Goal: Task Accomplishment & Management: Complete application form

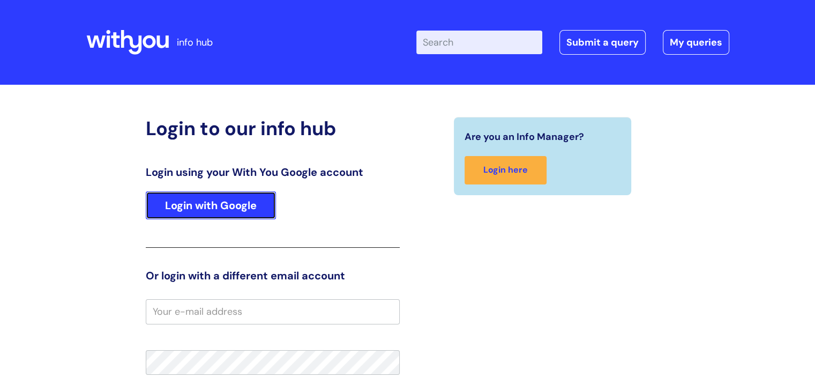
click at [233, 205] on link "Login with Google" at bounding box center [211, 205] width 130 height 28
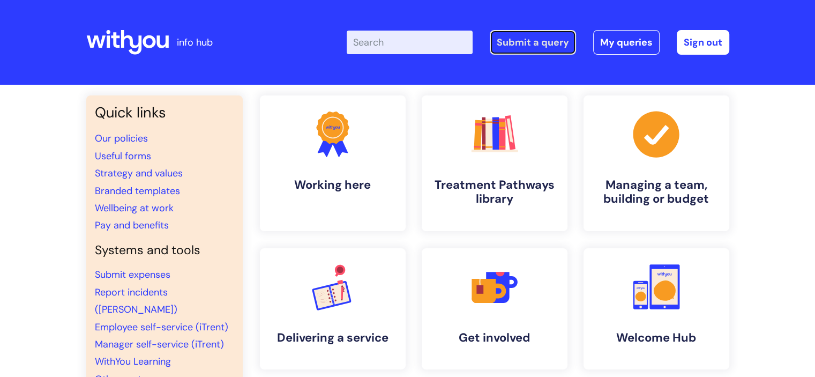
click at [505, 42] on link "Submit a query" at bounding box center [533, 42] width 86 height 25
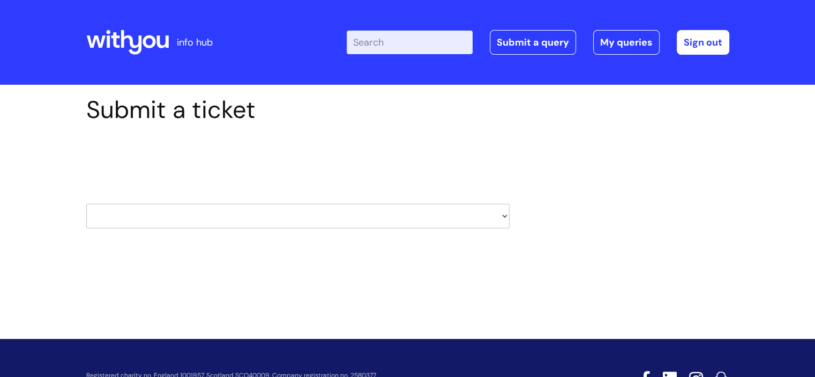
click at [232, 223] on select "HR / People IT and Support Clinical Drug Alerts Finance Accounts Data Support T…" at bounding box center [297, 216] width 423 height 25
select select "it_and_support"
click at [86, 204] on select "HR / People IT and Support Clinical Drug Alerts Finance Accounts Data Support T…" at bounding box center [297, 216] width 423 height 25
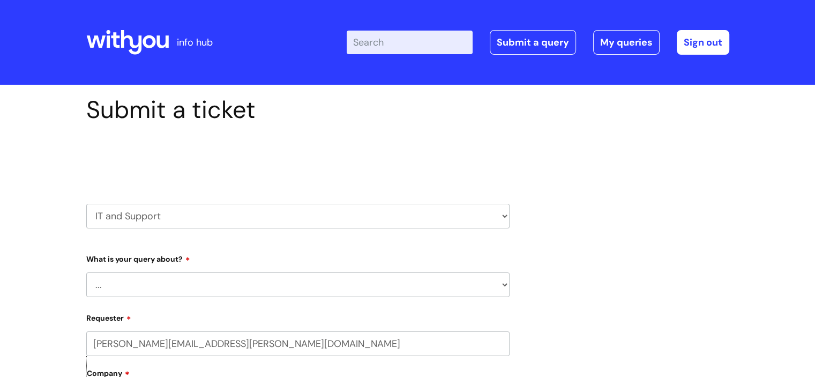
click at [134, 281] on select "... Mobile Phone Reset & MFA Accounts, Starters and Leavers IT Hardware issue I…" at bounding box center [297, 284] width 423 height 25
select select "System/software"
click at [86, 272] on select "... Mobile Phone Reset & MFA Accounts, Starters and Leavers IT Hardware issue I…" at bounding box center [297, 284] width 423 height 25
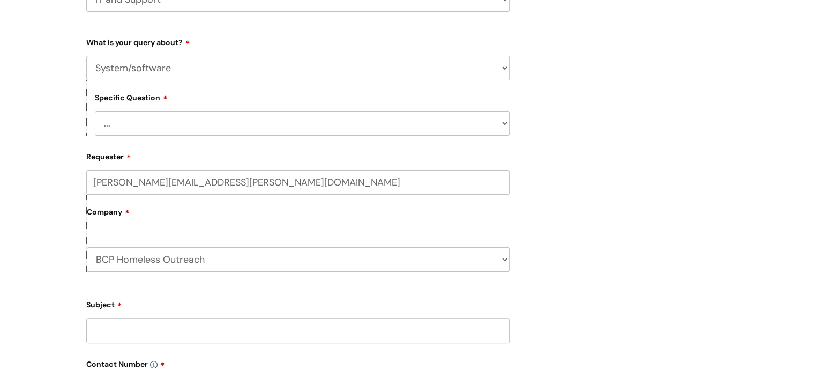
scroll to position [221, 0]
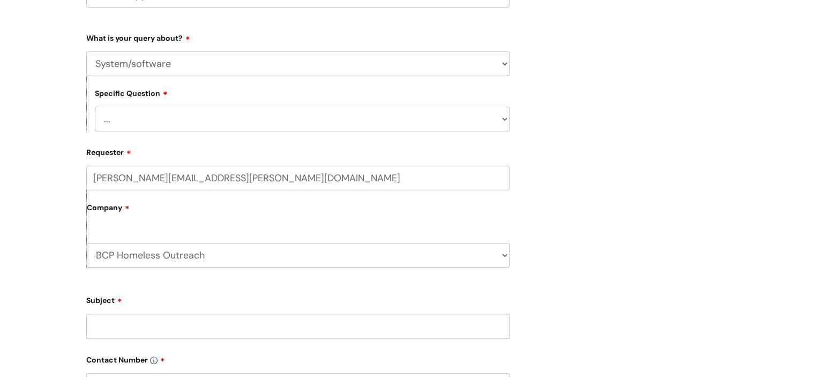
click at [156, 125] on select "... Halo PCMIS Iaptus NHS Email CJSM Email Mitel Another System Google (Workspa…" at bounding box center [302, 119] width 415 height 25
click at [95, 107] on select "... Halo PCMIS Iaptus NHS Email CJSM Email Mitel Another System Google (Workspa…" at bounding box center [302, 119] width 415 height 25
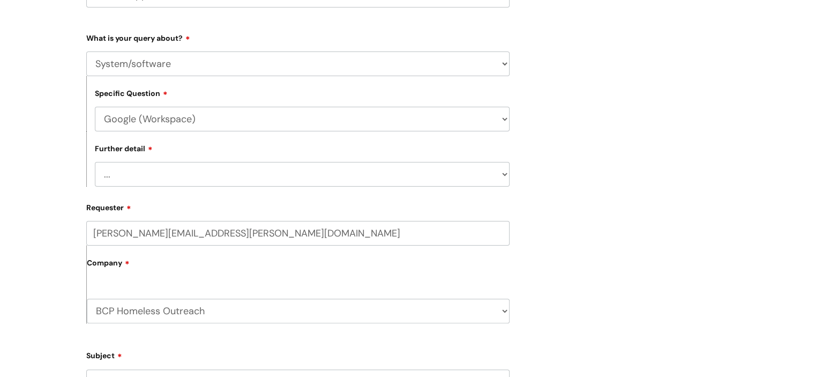
click at [131, 176] on select "... I’d like to add/remove user(s) to a shared email inbox I’d like to add/remo…" at bounding box center [302, 174] width 415 height 25
drag, startPoint x: 160, startPoint y: 125, endPoint x: 155, endPoint y: 109, distance: 17.3
click at [155, 109] on select "... Halo PCMIS Iaptus NHS Email CJSM Email Mitel Another System Google (Workspa…" at bounding box center [302, 119] width 415 height 25
select select "Another System"
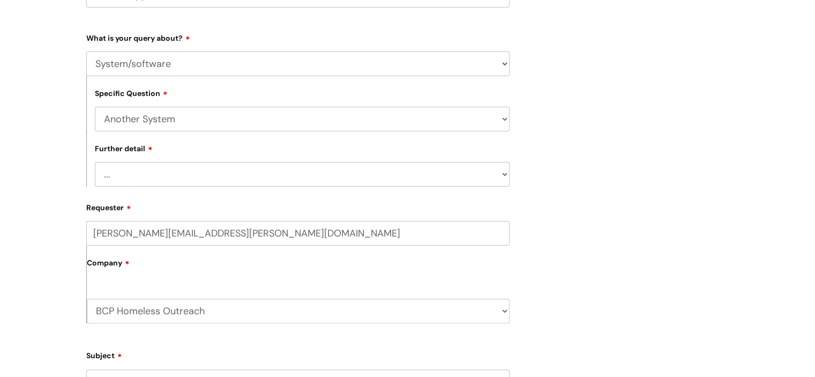
click at [95, 107] on select "... Halo PCMIS Iaptus NHS Email CJSM Email Mitel Another System Google (Workspa…" at bounding box center [302, 119] width 415 height 25
click at [146, 177] on select "... I’ve got a login issue Something else" at bounding box center [302, 174] width 415 height 25
select select "Something else"
click at [95, 162] on select "... I’ve got a login issue Something else" at bounding box center [302, 174] width 415 height 25
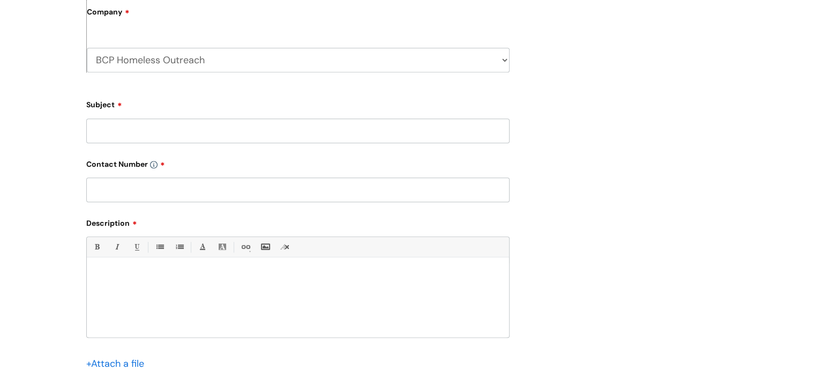
scroll to position [476, 0]
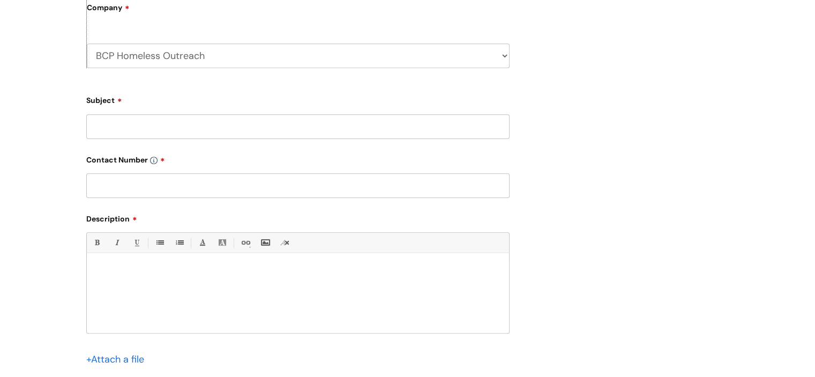
click at [132, 129] on input "Subject" at bounding box center [297, 126] width 423 height 25
type input "No Mic on laptop"
click at [101, 194] on input "text" at bounding box center [297, 185] width 423 height 25
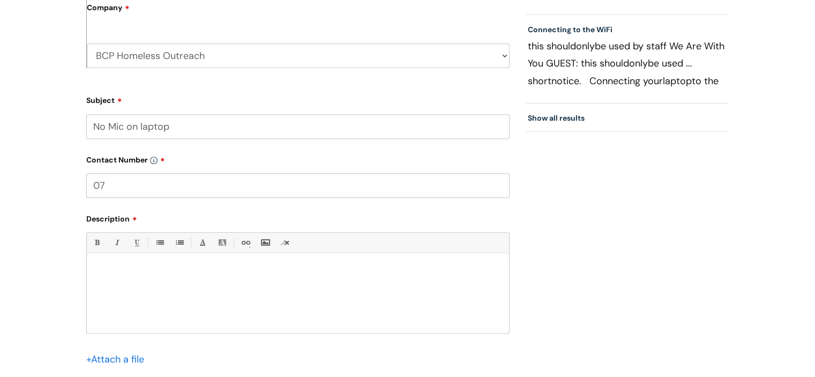
type input "0"
type input "07773 236603"
click at [124, 289] on div at bounding box center [298, 296] width 422 height 74
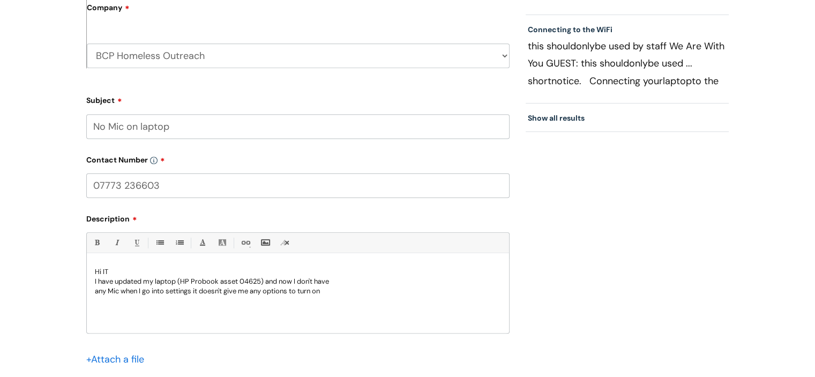
click at [328, 290] on p "any Mic when I go into settings it doesn't give me any options to turn on" at bounding box center [298, 291] width 406 height 10
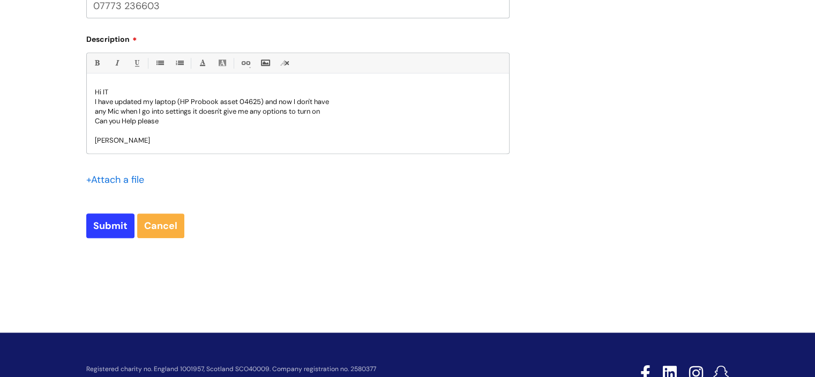
scroll to position [697, 0]
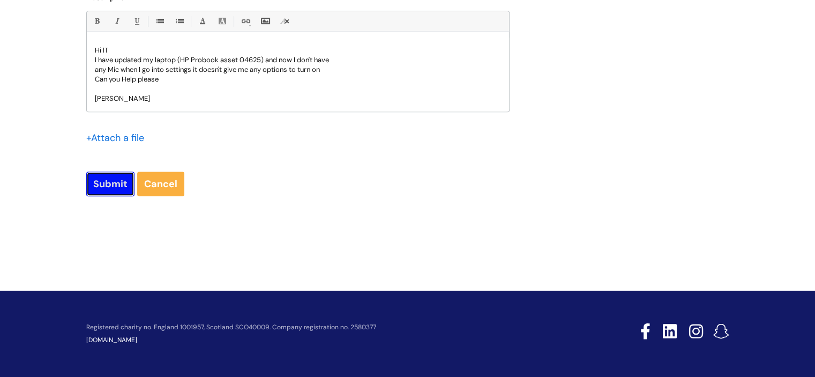
click at [116, 184] on input "Submit" at bounding box center [110, 183] width 48 height 25
type input "Please Wait..."
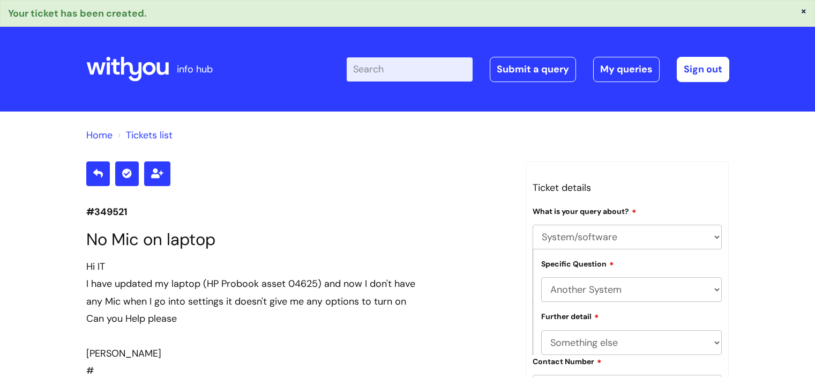
select select "System/software"
select select "Another System"
select select "Something else"
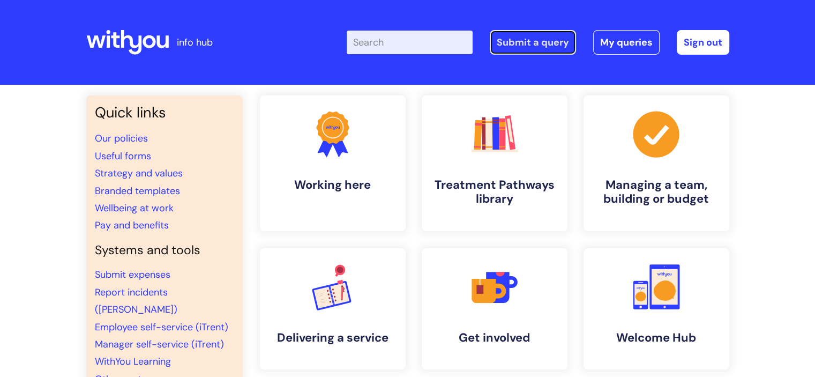
click at [560, 49] on link "Submit a query" at bounding box center [533, 42] width 86 height 25
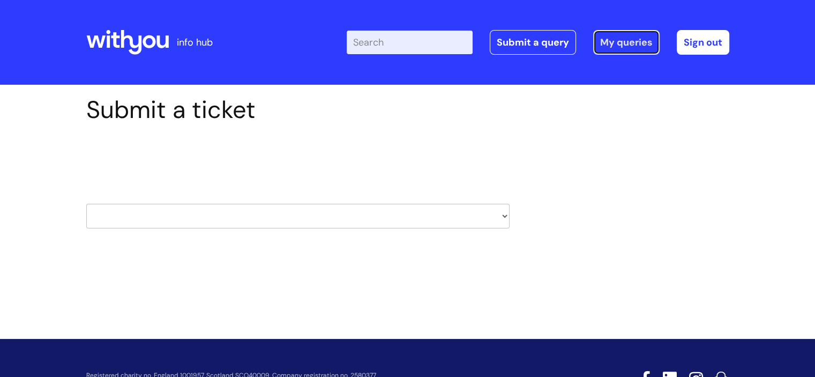
click at [647, 50] on link "My queries" at bounding box center [626, 42] width 66 height 25
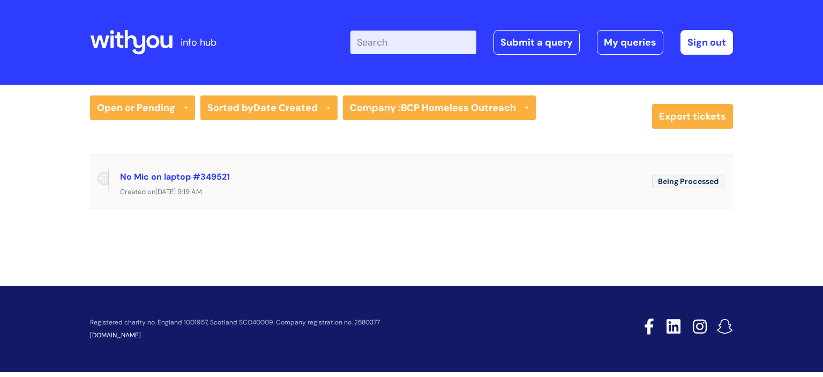
click at [184, 183] on div "No Mic on laptop #349521" at bounding box center [381, 176] width 523 height 17
click at [178, 178] on link "No Mic on laptop #349521" at bounding box center [175, 176] width 110 height 11
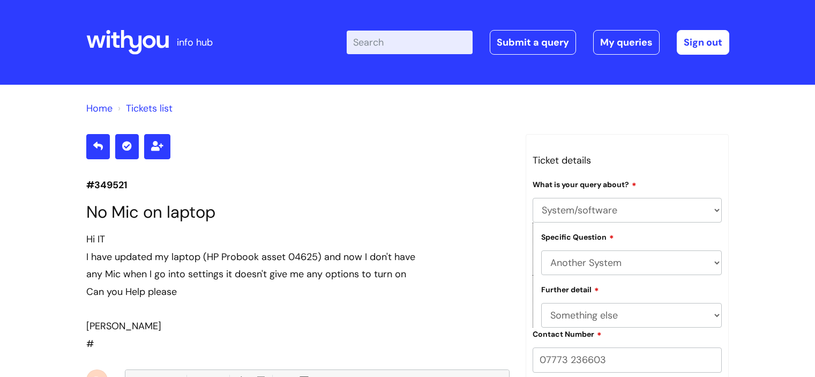
select select "System/software"
select select "Another System"
select select "Something else"
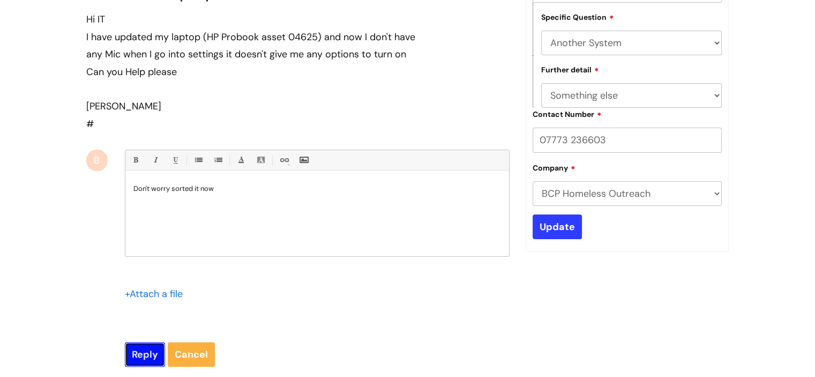
click at [152, 351] on input "Reply" at bounding box center [145, 354] width 40 height 25
type input "Please Wait..."
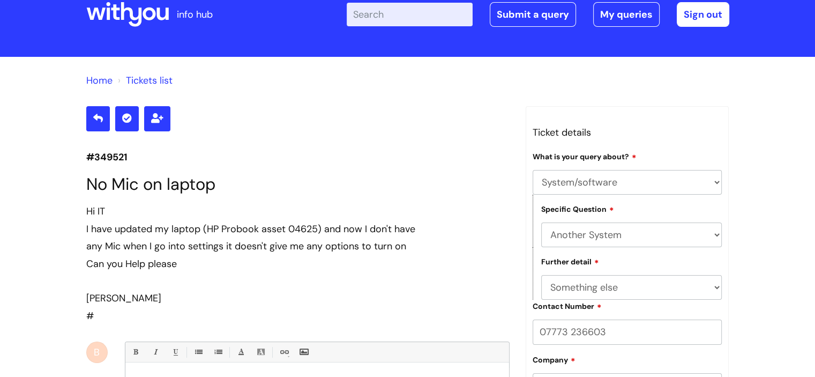
scroll to position [0, 0]
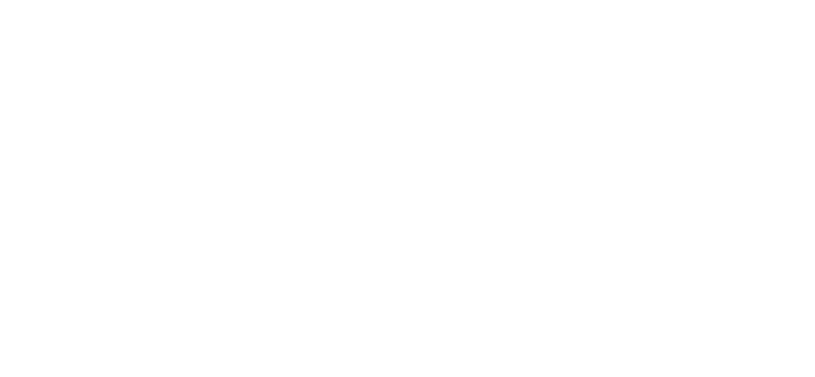
select select "System/software"
select select "Another System"
select select "Something else"
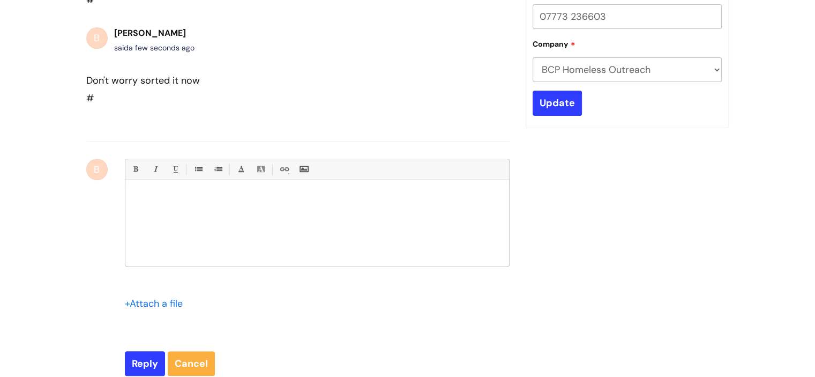
scroll to position [379, 0]
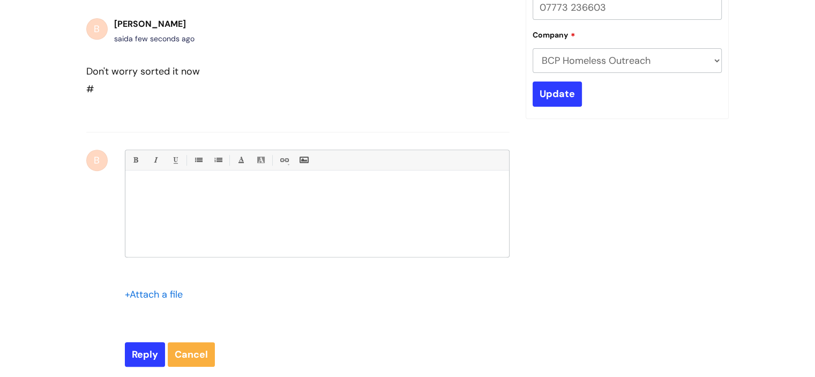
click at [566, 58] on select "... BCP Homeless Outreach WithYou Current Staff" at bounding box center [628, 60] width 190 height 25
click at [557, 106] on input "Update" at bounding box center [557, 93] width 49 height 25
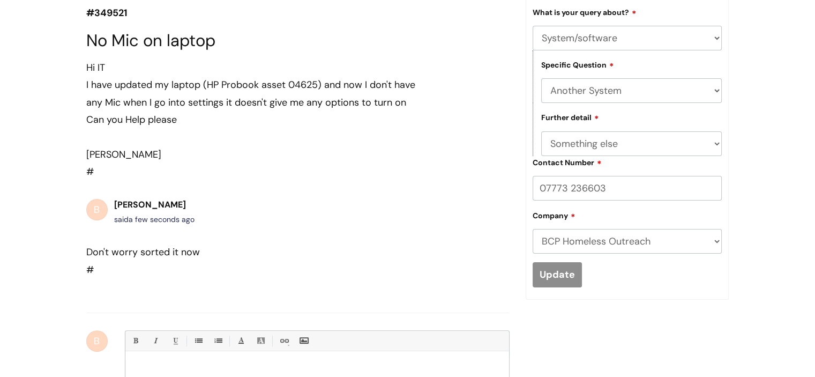
scroll to position [194, 0]
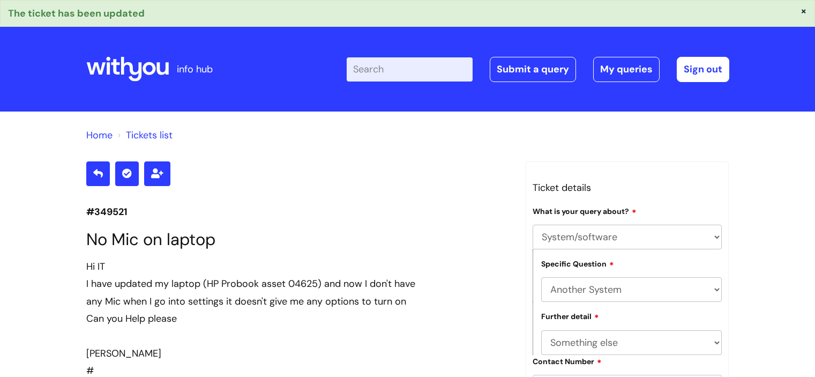
select select "System/software"
select select "Another System"
select select "Something else"
click at [126, 170] on icon at bounding box center [127, 173] width 10 height 10
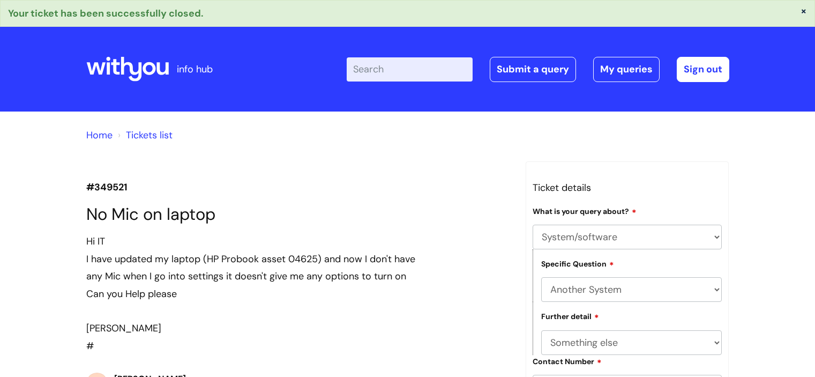
select select "System/software"
select select "Another System"
select select "Something else"
